Goal: Navigation & Orientation: Find specific page/section

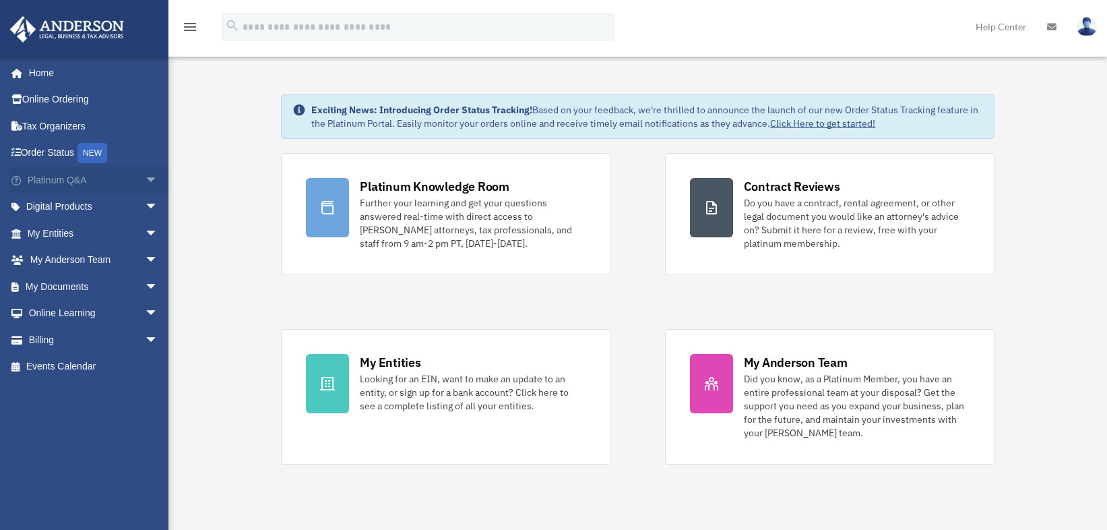
click at [145, 179] on span "arrow_drop_down" at bounding box center [158, 180] width 27 height 28
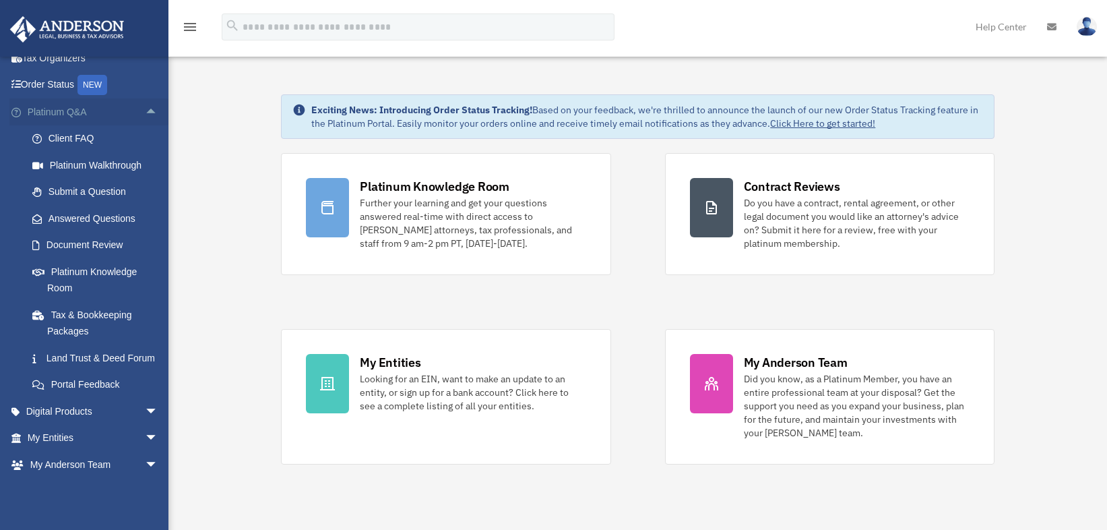
scroll to position [67, 0]
click at [68, 272] on link "Platinum Knowledge Room" at bounding box center [99, 280] width 160 height 43
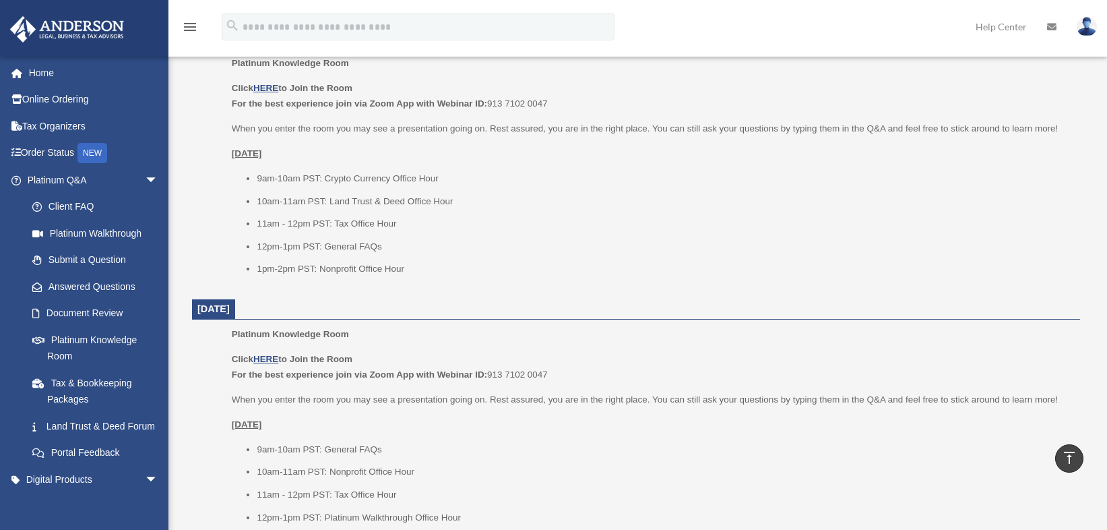
scroll to position [1213, 0]
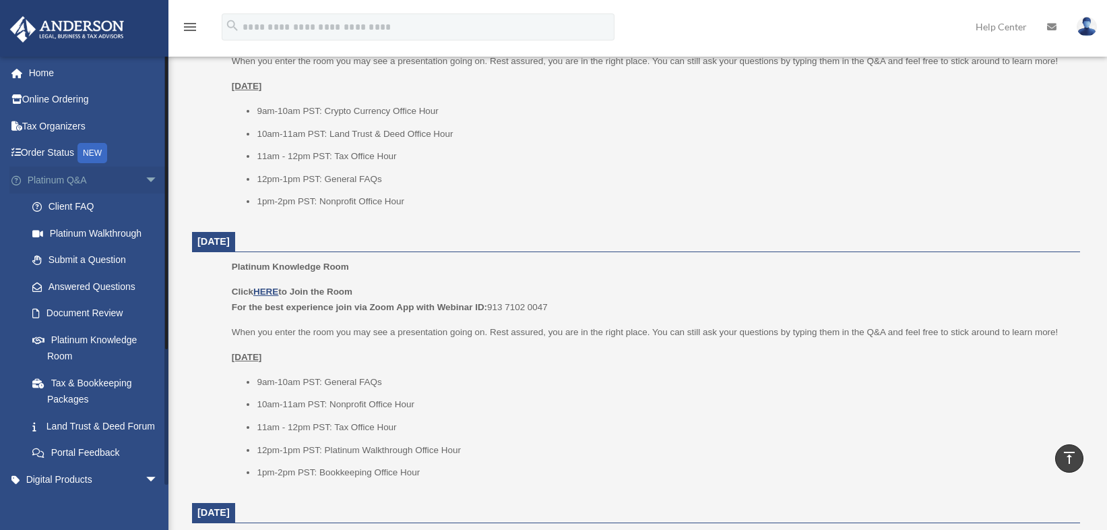
click at [145, 177] on span "arrow_drop_down" at bounding box center [158, 180] width 27 height 28
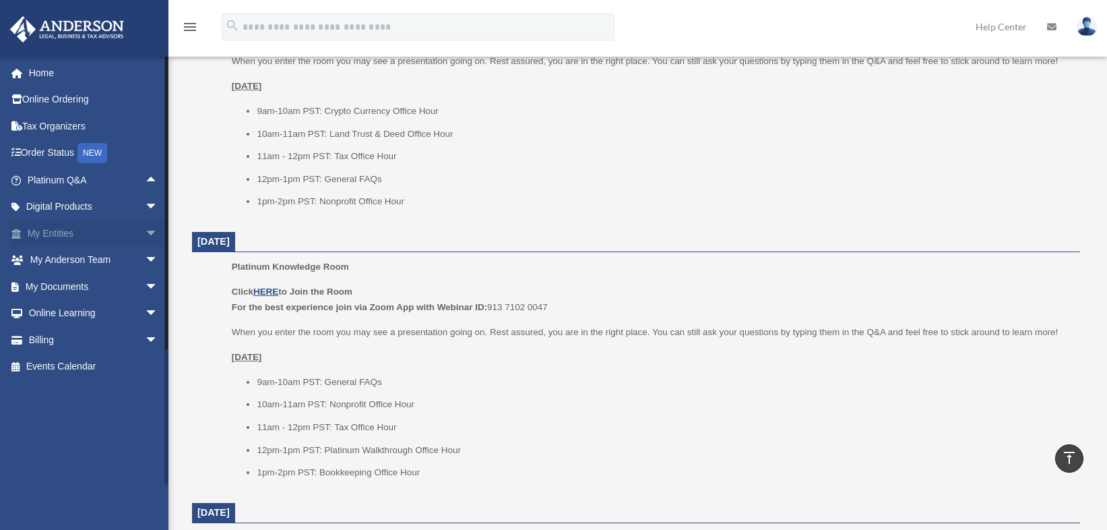
click at [145, 228] on span "arrow_drop_down" at bounding box center [158, 234] width 27 height 28
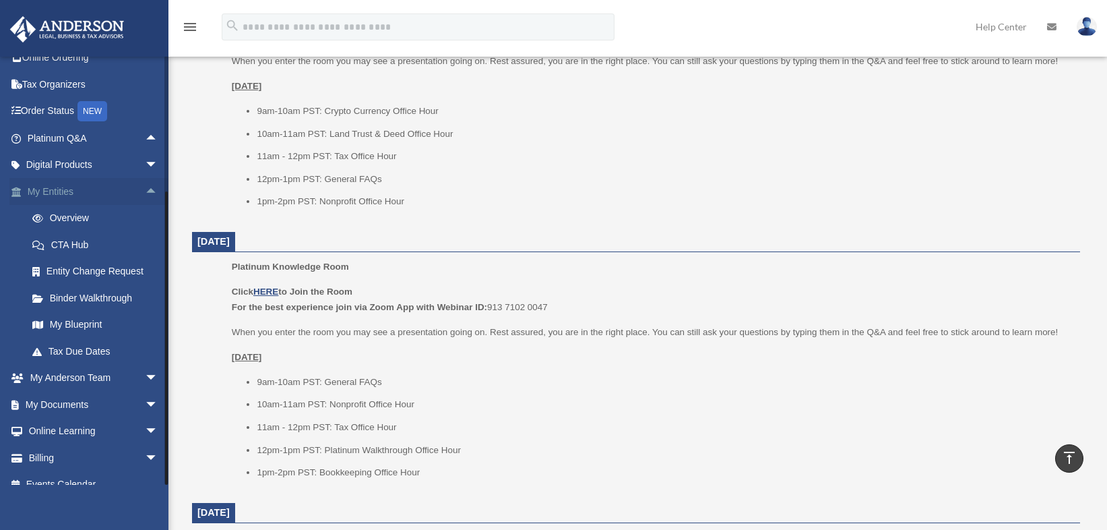
scroll to position [58, 0]
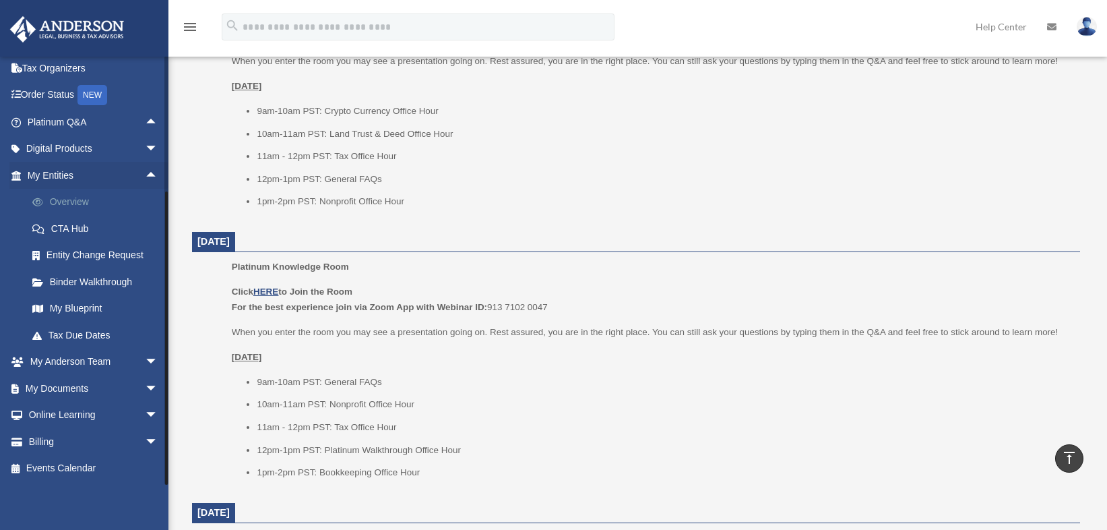
click at [80, 203] on link "Overview" at bounding box center [99, 202] width 160 height 27
click at [73, 199] on link "Overview" at bounding box center [99, 202] width 160 height 27
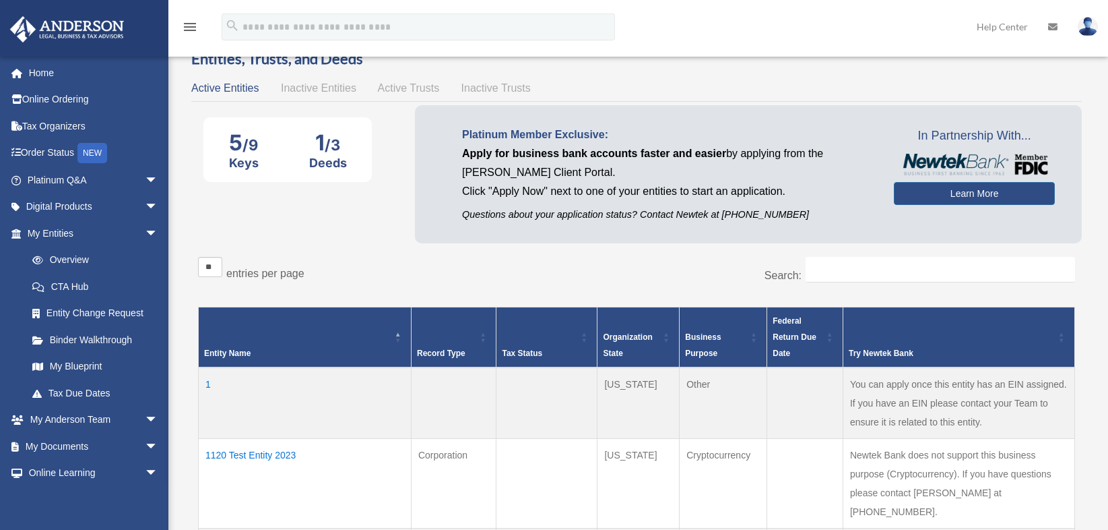
scroll to position [67, 0]
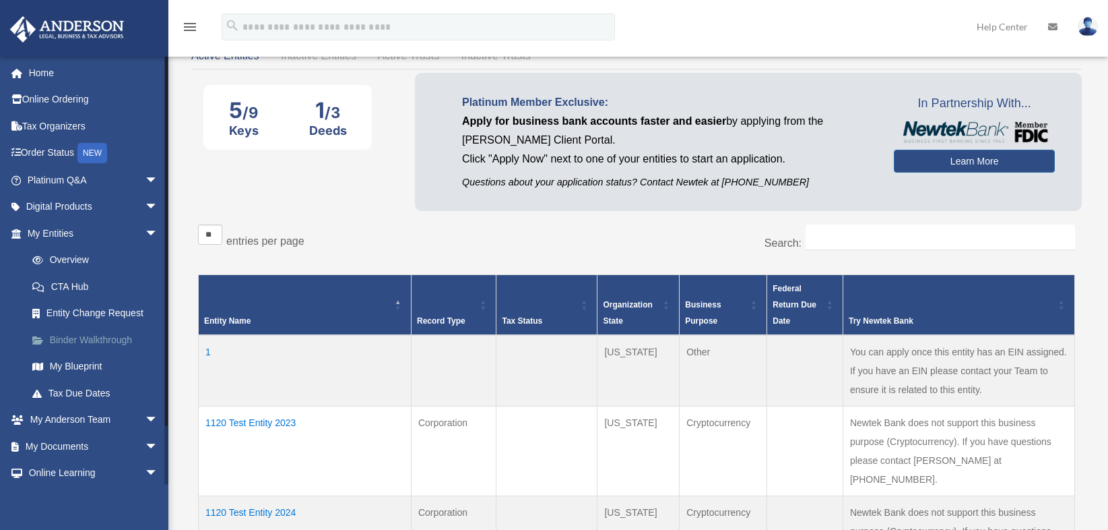
click at [88, 342] on link "Binder Walkthrough" at bounding box center [99, 339] width 160 height 27
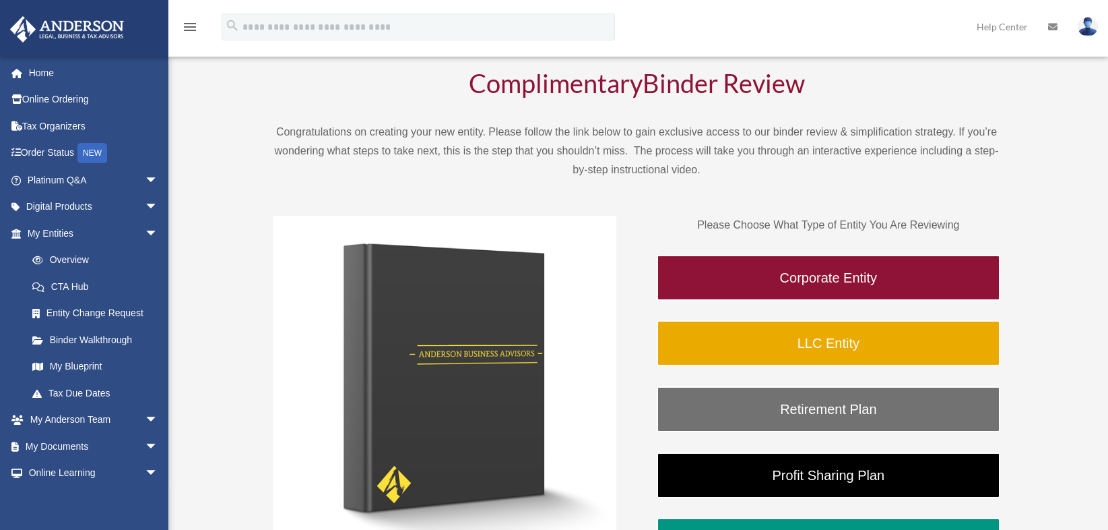
scroll to position [67, 0]
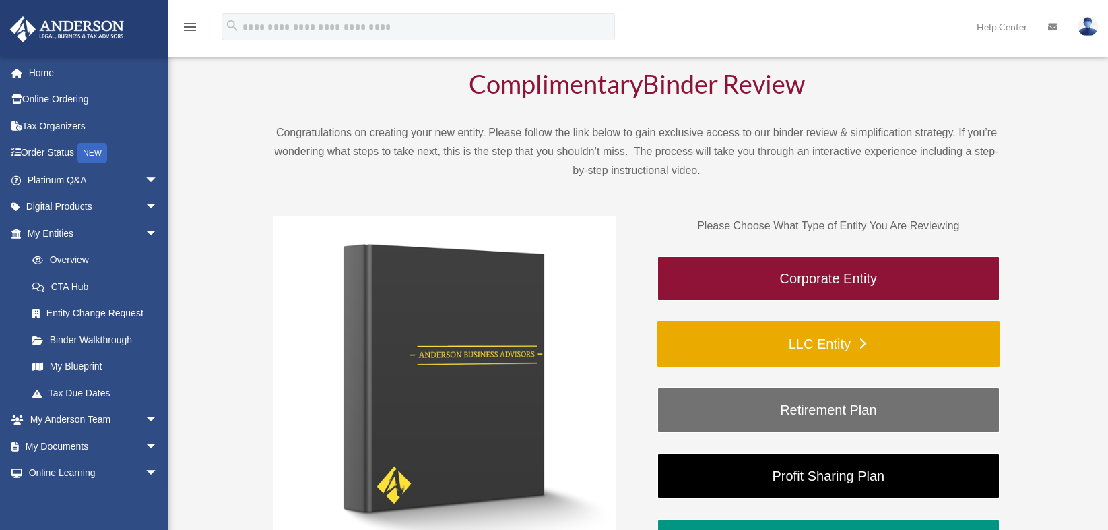
click at [834, 338] on link "LLC Entity" at bounding box center [829, 344] width 344 height 46
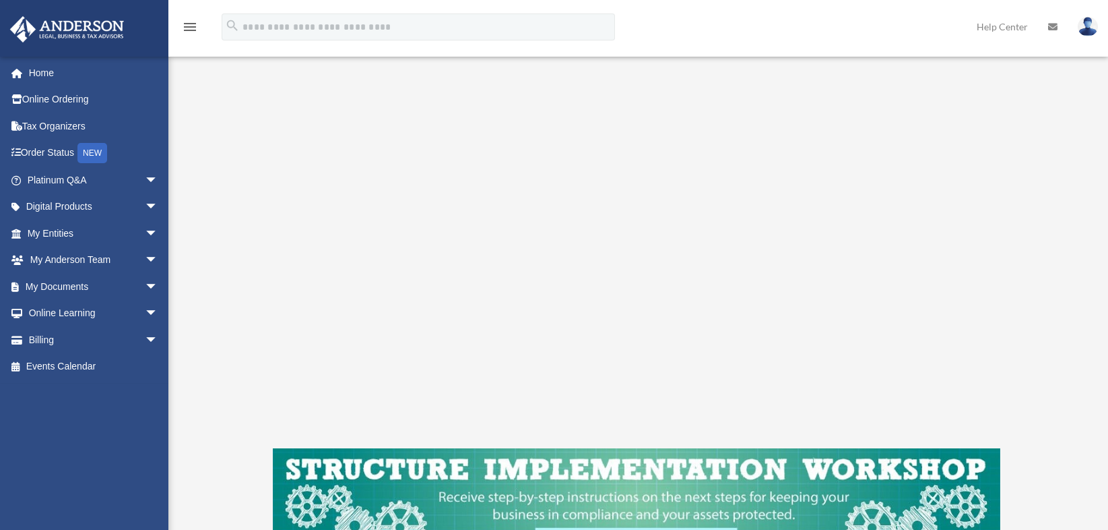
scroll to position [226, 0]
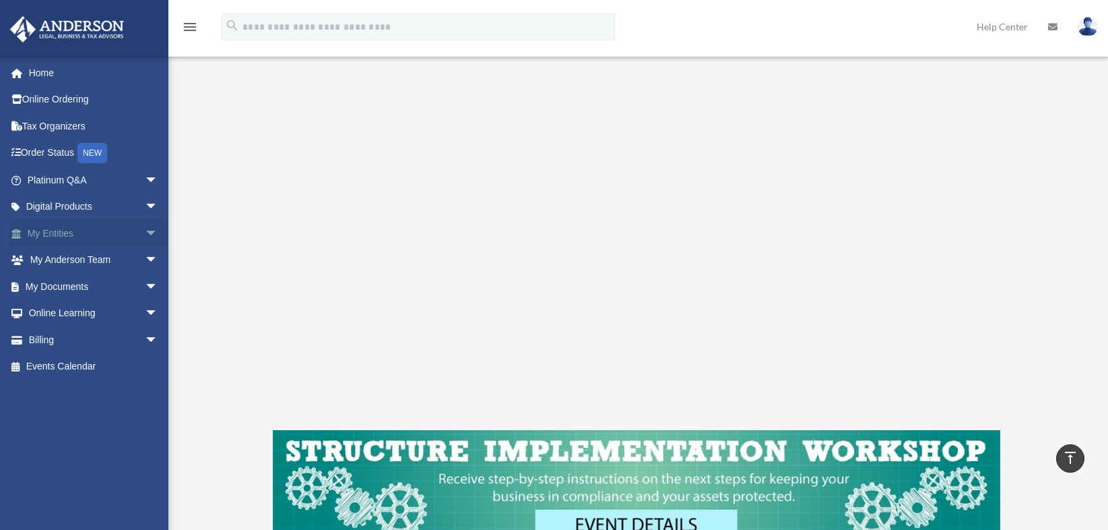
click at [145, 230] on span "arrow_drop_down" at bounding box center [158, 234] width 27 height 28
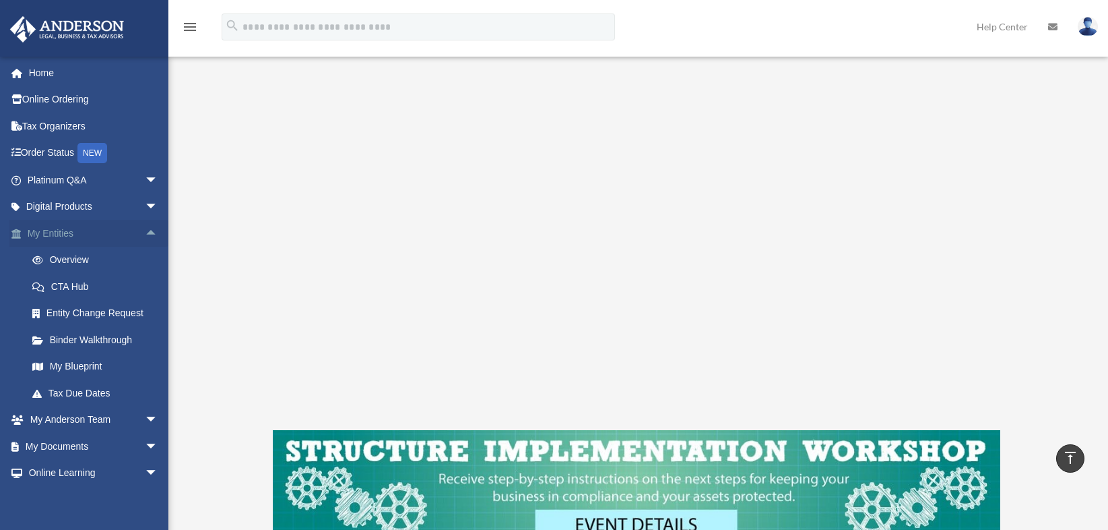
click at [145, 230] on span "arrow_drop_up" at bounding box center [158, 234] width 27 height 28
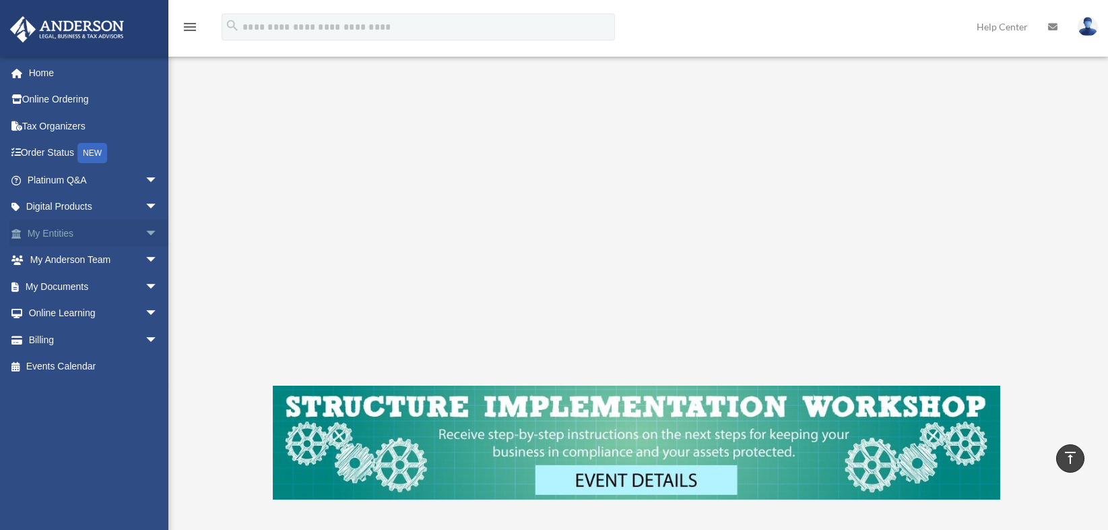
scroll to position [294, 0]
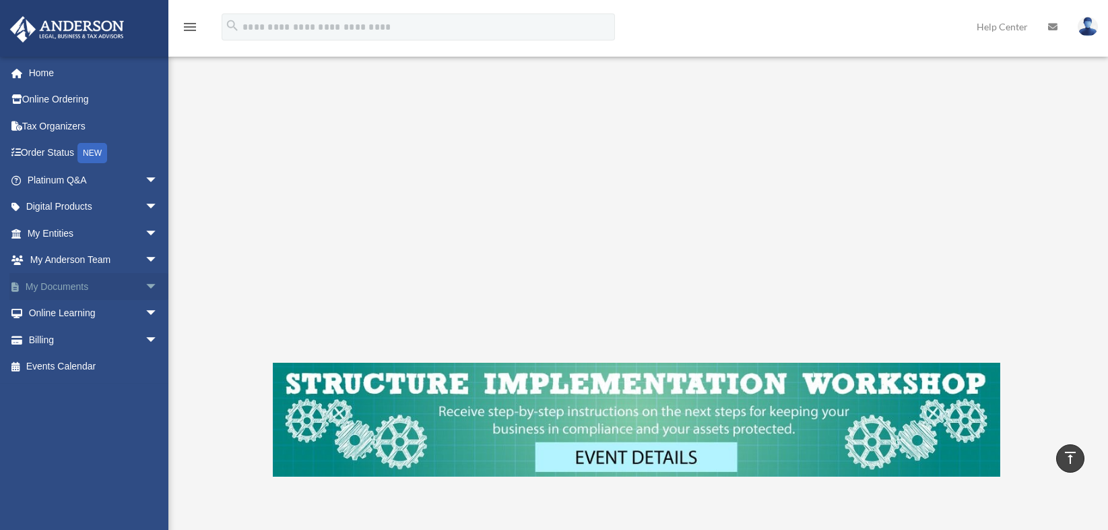
click at [38, 286] on link "My Documents arrow_drop_down" at bounding box center [93, 286] width 169 height 27
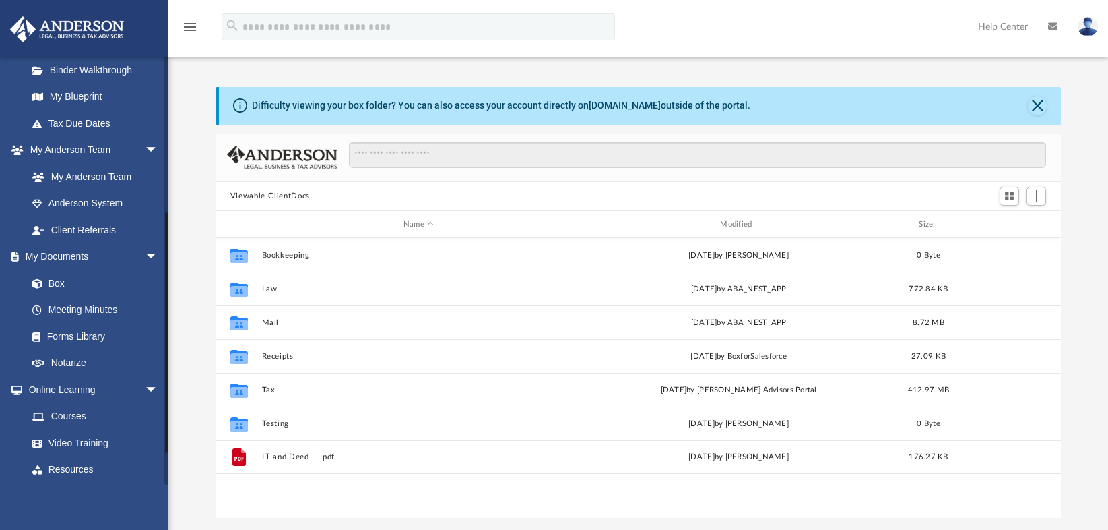
scroll to position [296, 836]
click at [145, 393] on span "arrow_drop_down" at bounding box center [158, 390] width 27 height 28
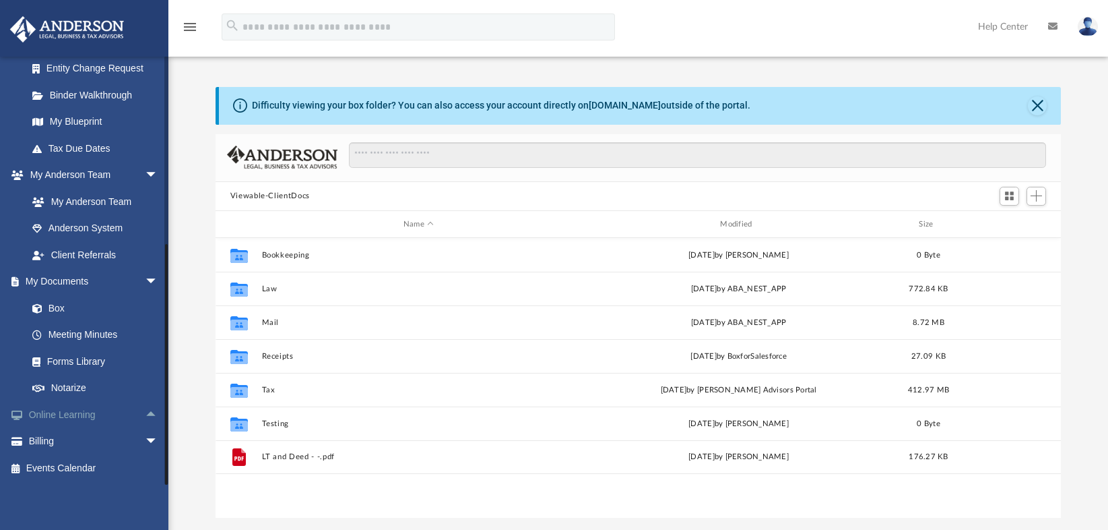
click at [145, 418] on span "arrow_drop_up" at bounding box center [158, 415] width 27 height 28
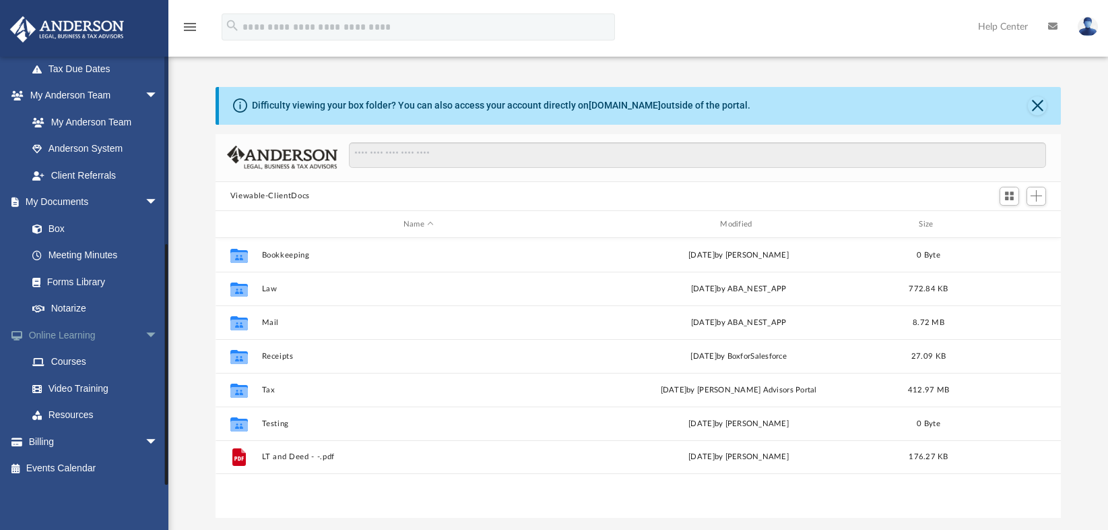
click at [145, 330] on span "arrow_drop_down" at bounding box center [158, 335] width 27 height 28
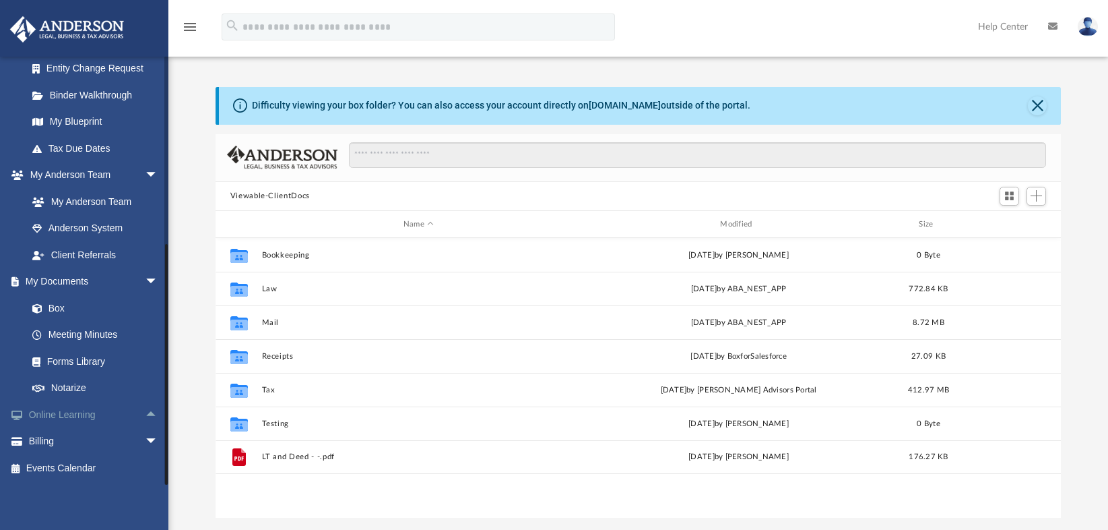
click at [145, 414] on span "arrow_drop_up" at bounding box center [158, 415] width 27 height 28
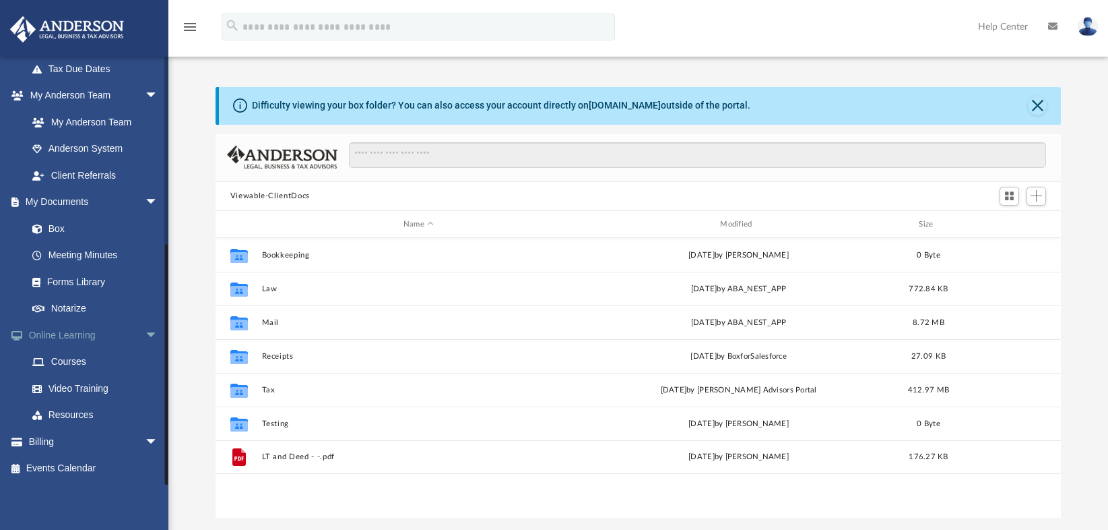
click at [145, 336] on span "arrow_drop_down" at bounding box center [158, 335] width 27 height 28
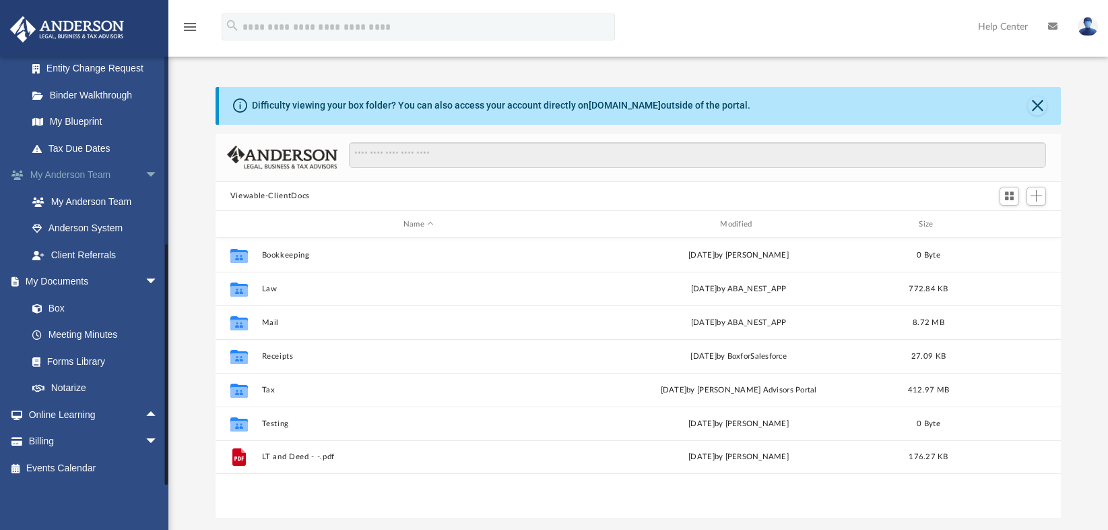
click at [146, 279] on span "arrow_drop_down" at bounding box center [158, 282] width 27 height 28
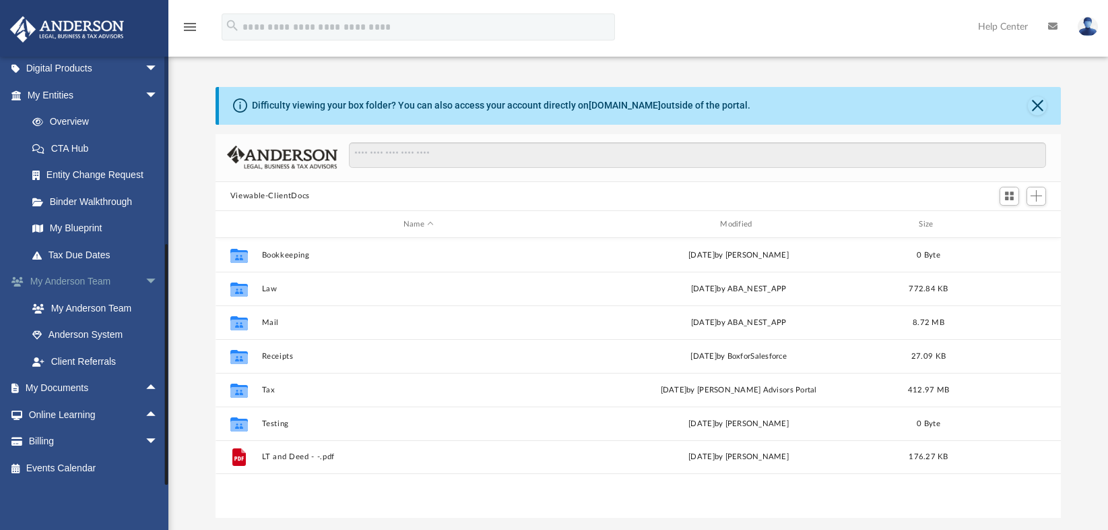
click at [145, 278] on span "arrow_drop_down" at bounding box center [158, 282] width 27 height 28
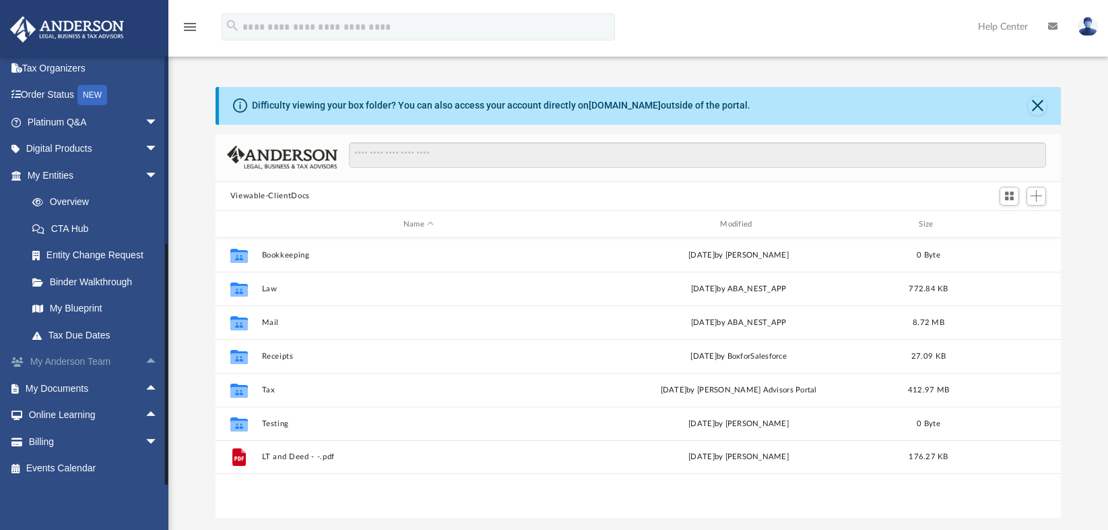
scroll to position [58, 0]
click at [145, 180] on span "arrow_drop_down" at bounding box center [158, 176] width 27 height 28
